Goal: Communication & Community: Answer question/provide support

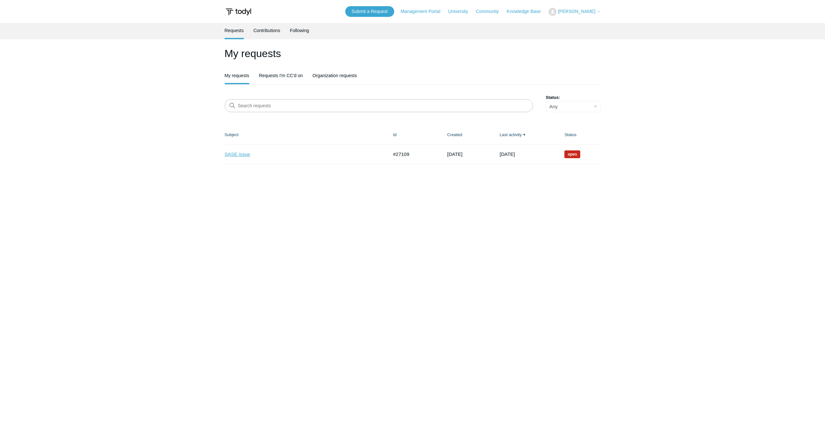
click at [235, 157] on link "SASE issue" at bounding box center [302, 154] width 154 height 7
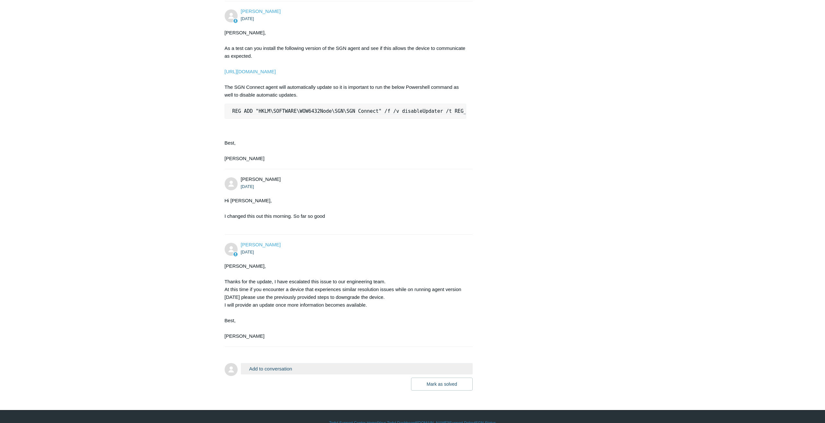
scroll to position [1007, 0]
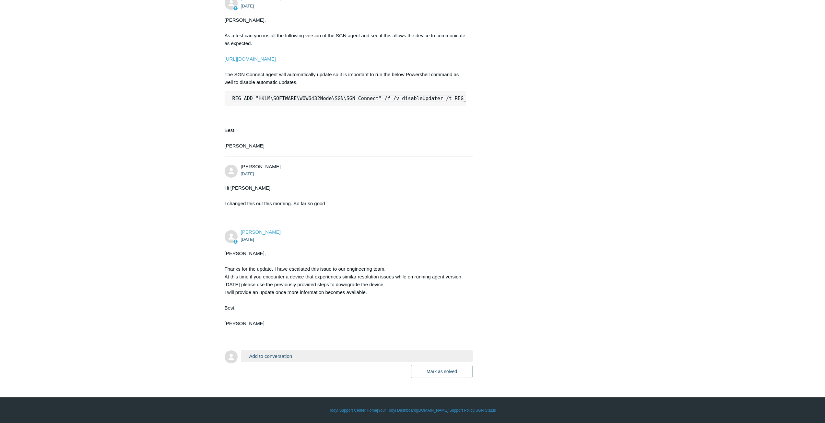
click at [291, 358] on button "Add to conversation" at bounding box center [357, 355] width 232 height 11
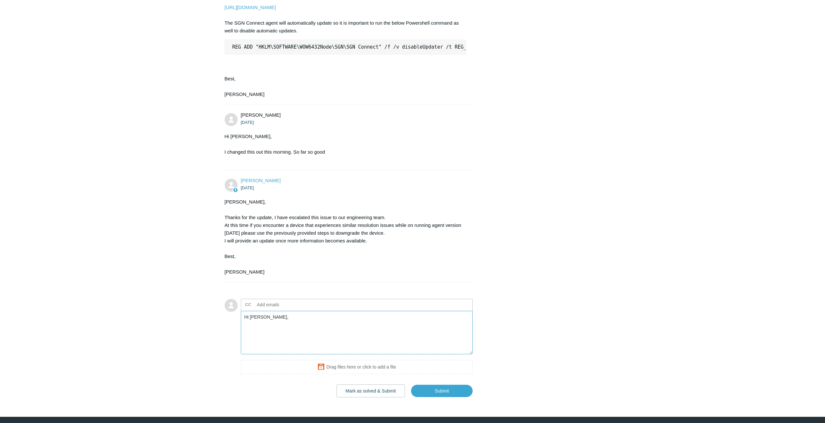
click at [320, 354] on textarea "Hi Kris," at bounding box center [357, 333] width 232 height 44
click at [276, 354] on textarea "Hi Kris, I am still running the 5.5.3 version here. I have sporadic issues wher…" at bounding box center [357, 333] width 232 height 44
click at [300, 354] on textarea "Hi Kris, I am still running the 5.5.3 version here. I have sporadic issues wher…" at bounding box center [357, 333] width 232 height 44
click at [291, 354] on textarea "Hi Kris, I am still running the 5.5.3 version here. I have sporadic issues wher…" at bounding box center [357, 333] width 232 height 44
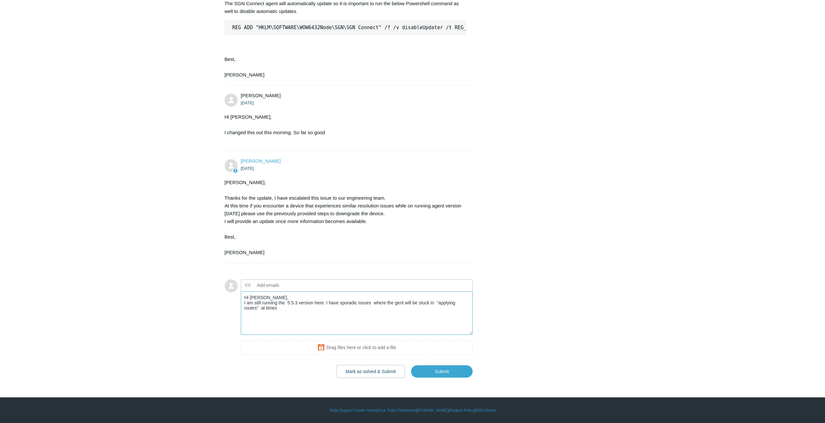
scroll to position [1078, 0]
click at [301, 316] on textarea "Hi Kris, I am still running the 5.5.3 version here. I have sporadic issues wher…" at bounding box center [357, 313] width 232 height 44
click at [435, 309] on textarea "Hi Kris, I am still running the 5.5.3 version here. I have sporadic issues wher…" at bounding box center [357, 313] width 232 height 44
click at [403, 306] on textarea "Hi Kris, I am still running the 5.5.3 version here. I have sporadic issues wher…" at bounding box center [357, 313] width 232 height 44
click at [266, 312] on textarea "Hi Kris, I am still running the 5.5.3 version here. I have sporadic issues wher…" at bounding box center [357, 313] width 232 height 44
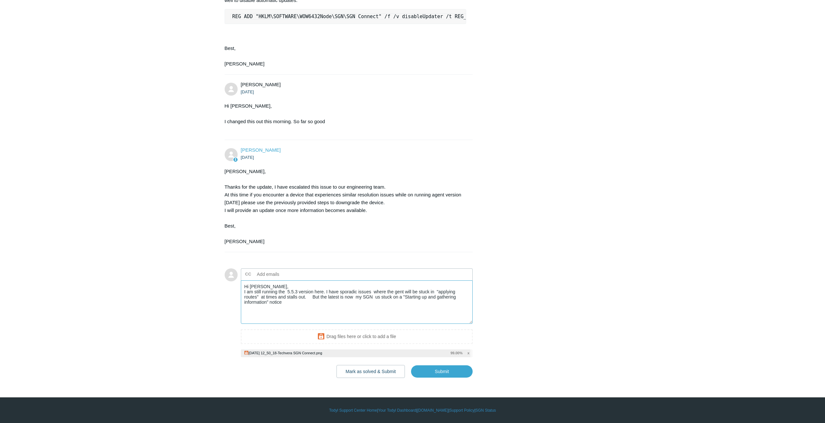
click at [309, 317] on textarea "Hi Kris, I am still running the 5.5.3 version here. I have sporadic issues wher…" at bounding box center [357, 302] width 232 height 44
click at [324, 311] on textarea "Hi Kris, I am still running the 5.5.3 version here. I have sporadic issues wher…" at bounding box center [357, 302] width 232 height 44
click at [383, 314] on textarea "Hi Kris, I am still running the 5.5.3 version here. I have sporadic issues wher…" at bounding box center [357, 302] width 232 height 44
click at [309, 322] on textarea "Hi Kris, I am still running the 5.5.3 version here. I have sporadic issues wher…" at bounding box center [357, 302] width 232 height 44
click at [442, 378] on input "Submit" at bounding box center [442, 371] width 62 height 13
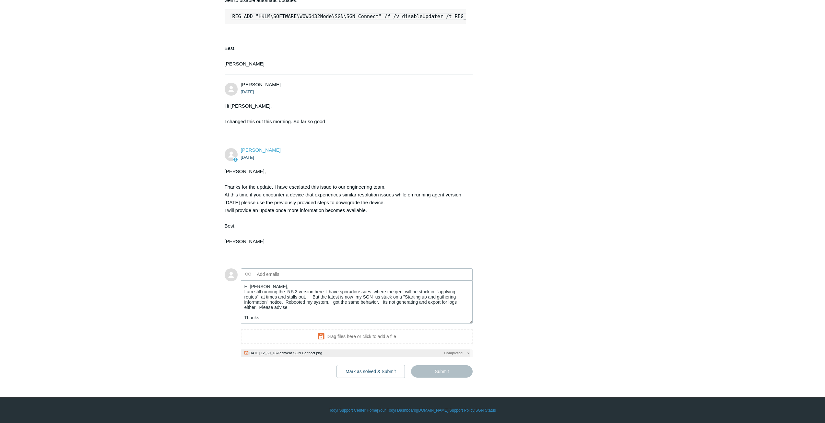
type textarea "Hi Kris, I am still running the 5.5.3 version here. I have sporadic issues wher…"
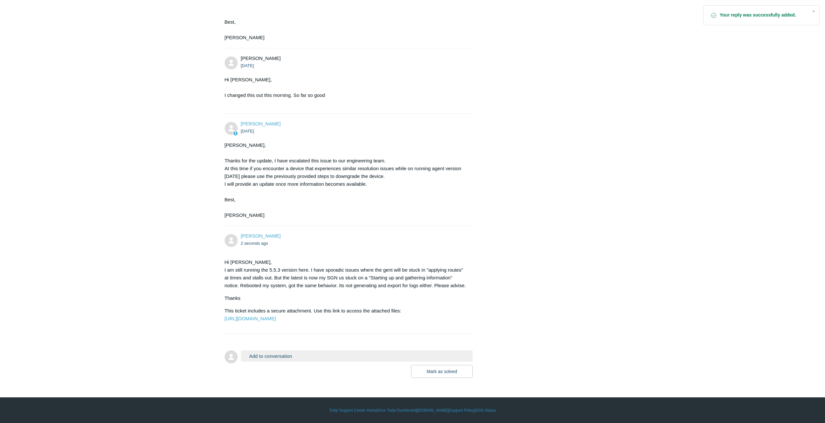
scroll to position [1131, 0]
